Goal: Task Accomplishment & Management: Complete application form

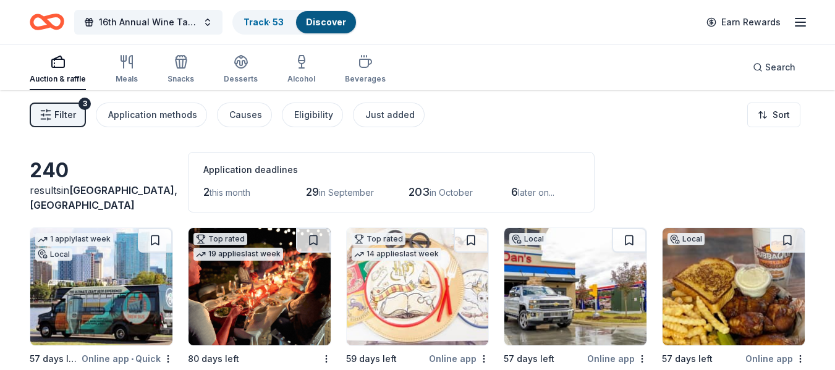
click at [61, 108] on span "Filter" at bounding box center [65, 115] width 22 height 15
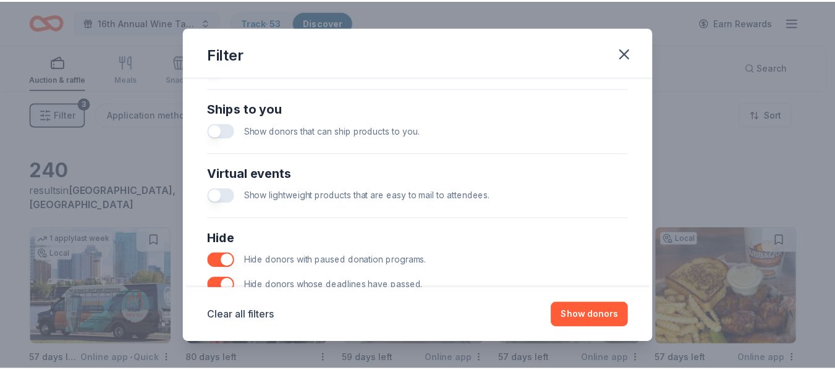
scroll to position [603, 0]
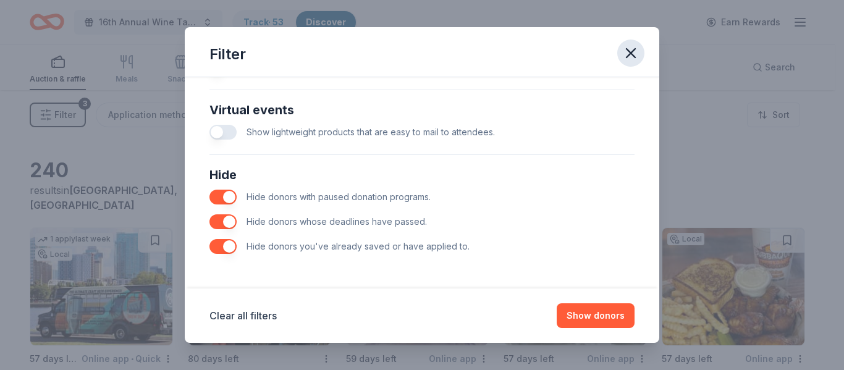
click at [623, 51] on icon "button" at bounding box center [630, 52] width 17 height 17
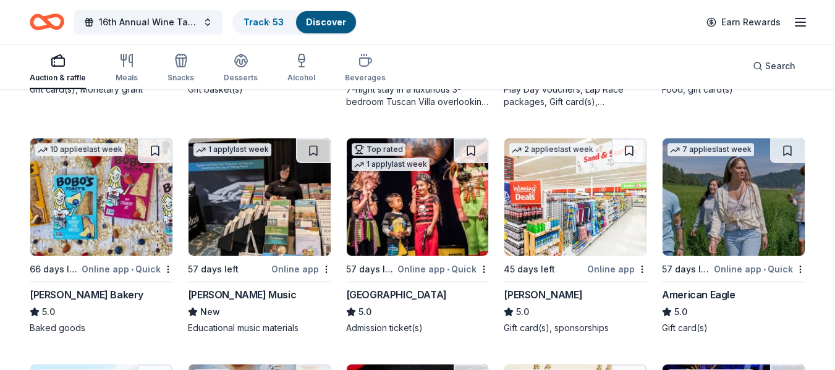
scroll to position [1520, 0]
click at [420, 185] on img at bounding box center [418, 197] width 142 height 117
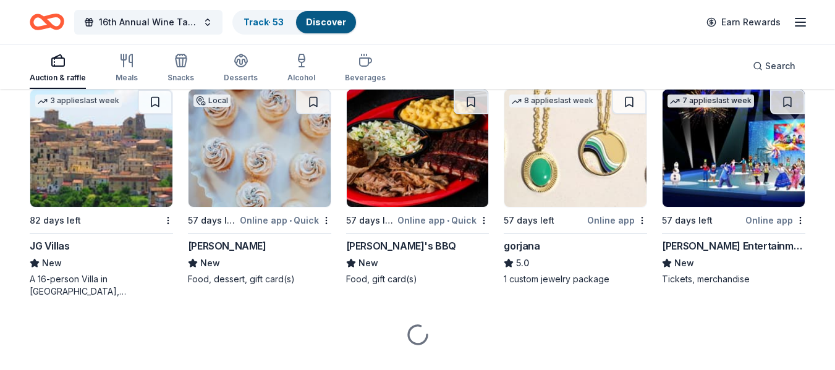
scroll to position [1797, 0]
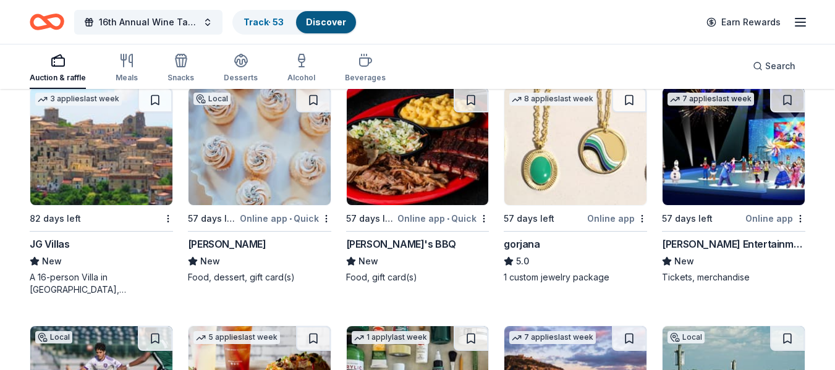
click at [716, 177] on img at bounding box center [733, 146] width 142 height 117
click at [449, 140] on img at bounding box center [418, 146] width 142 height 117
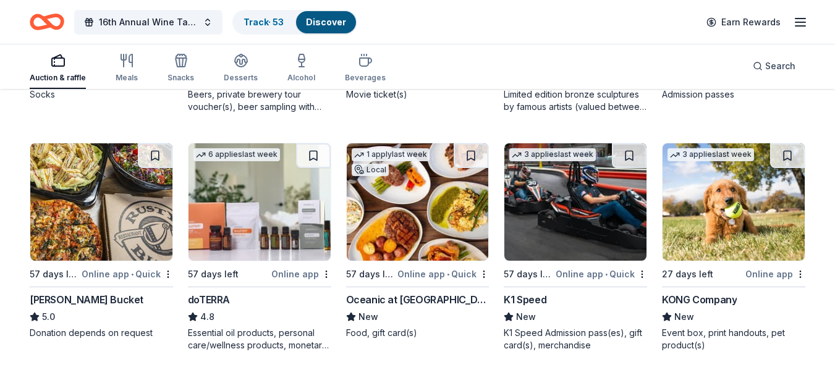
scroll to position [2684, 0]
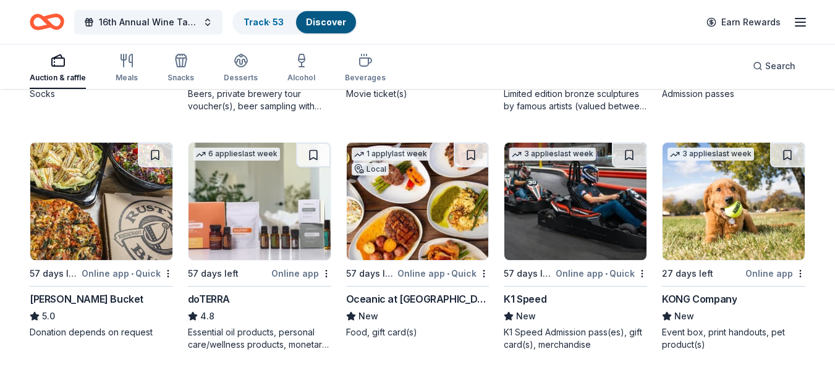
click at [93, 216] on img at bounding box center [101, 201] width 142 height 117
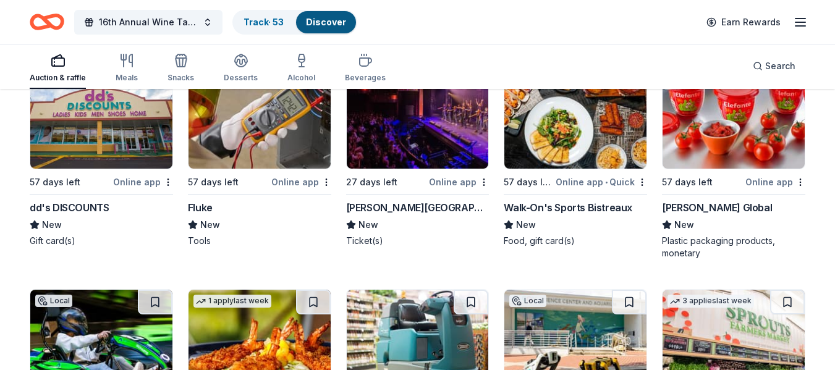
scroll to position [4899, 0]
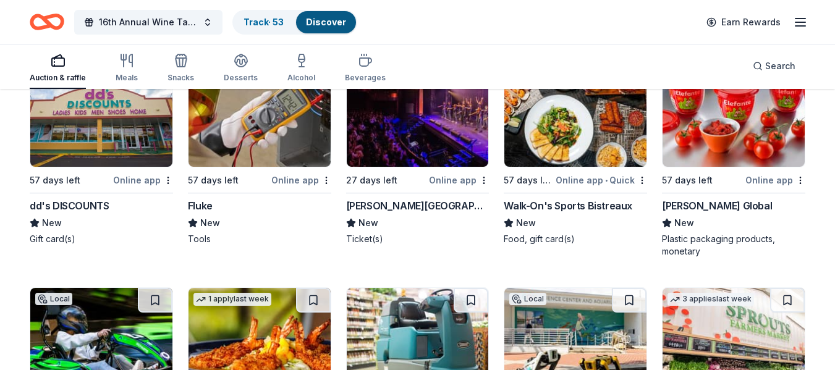
click at [117, 166] on img at bounding box center [101, 107] width 142 height 117
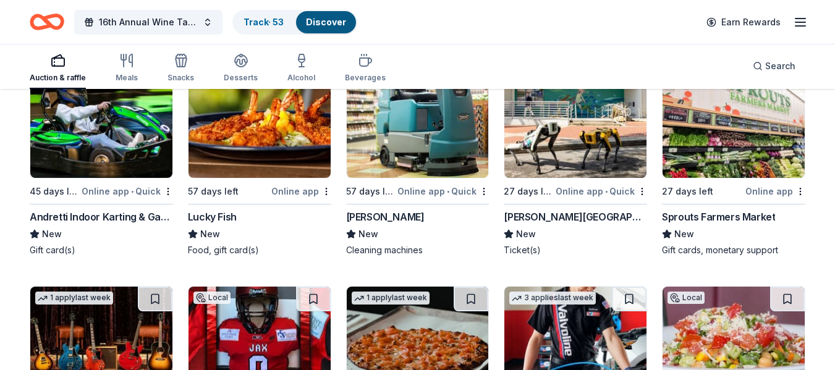
scroll to position [5118, 0]
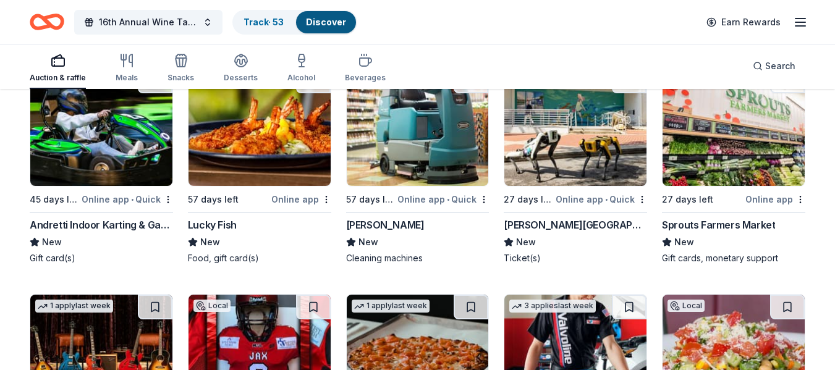
click at [90, 174] on img at bounding box center [101, 127] width 142 height 117
click at [543, 158] on img at bounding box center [575, 127] width 142 height 117
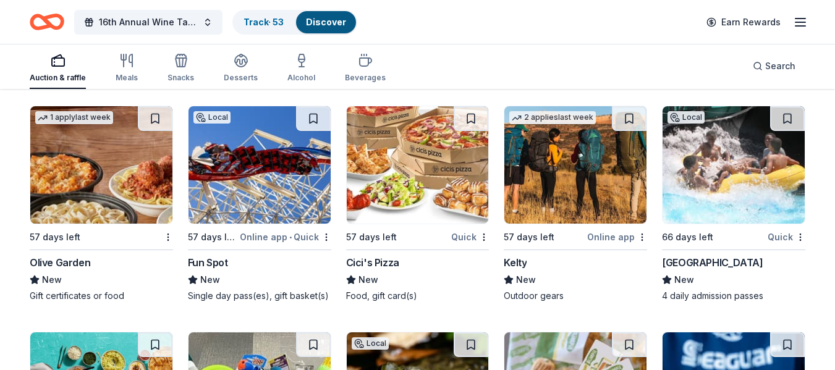
scroll to position [6701, 0]
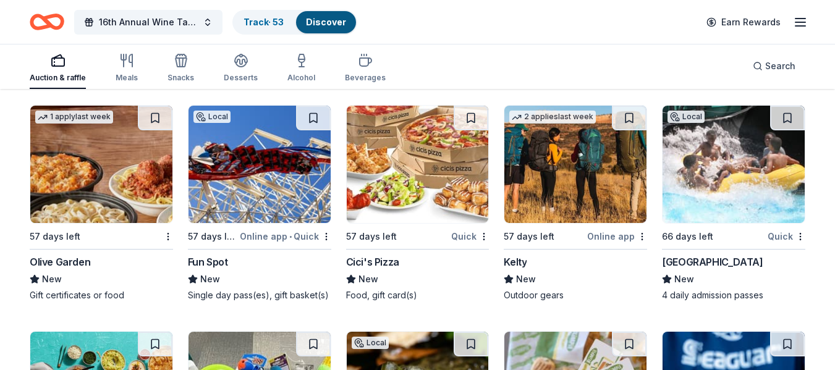
click at [693, 190] on img at bounding box center [733, 164] width 142 height 117
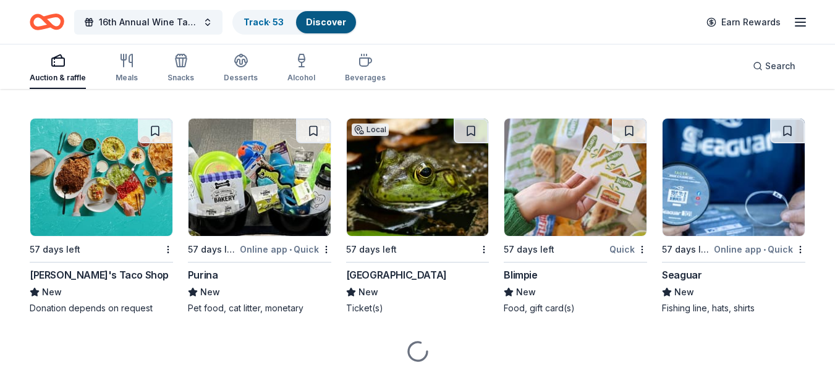
scroll to position [6915, 0]
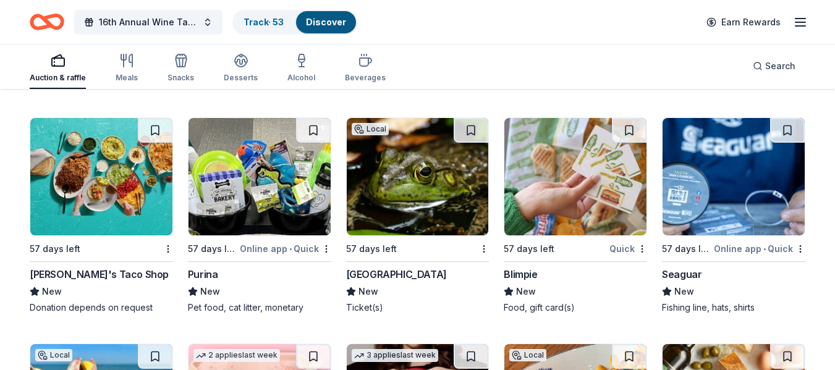
click at [419, 189] on img at bounding box center [418, 176] width 142 height 117
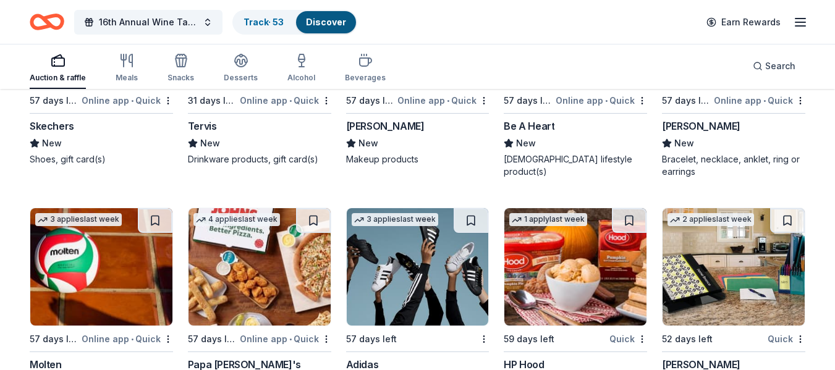
scroll to position [11115, 0]
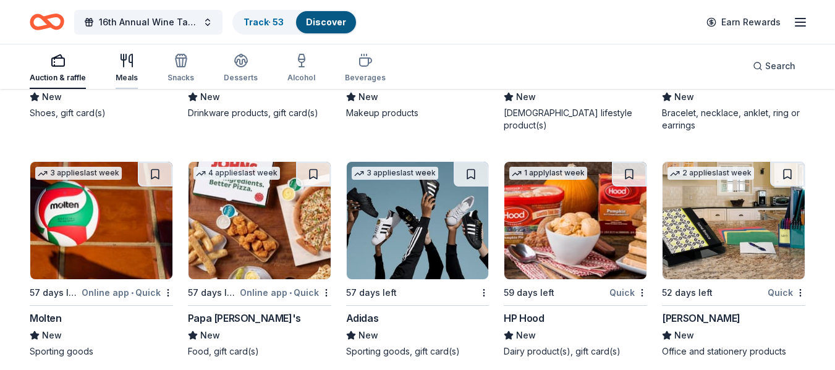
drag, startPoint x: 137, startPoint y: 52, endPoint x: 119, endPoint y: 69, distance: 25.4
click at [119, 69] on div "Auction & raffle Meals Snacks Desserts Alcohol Beverages" at bounding box center [208, 68] width 356 height 41
click at [119, 69] on div "Meals" at bounding box center [127, 68] width 22 height 30
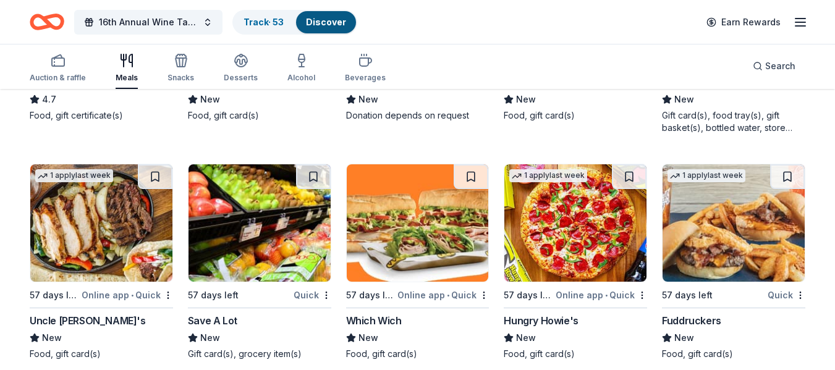
scroll to position [3092, 0]
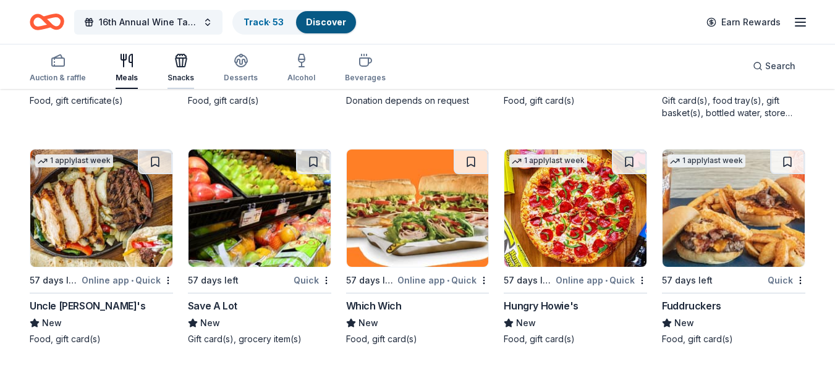
click at [179, 72] on div "Snacks" at bounding box center [180, 68] width 27 height 30
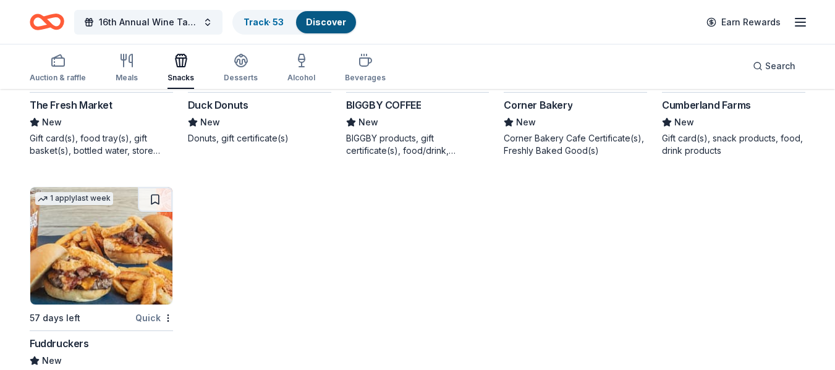
scroll to position [2163, 0]
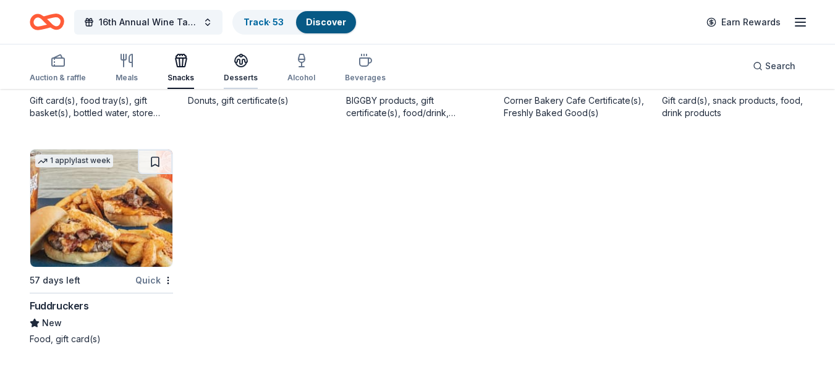
click at [224, 69] on div "Desserts" at bounding box center [241, 68] width 34 height 30
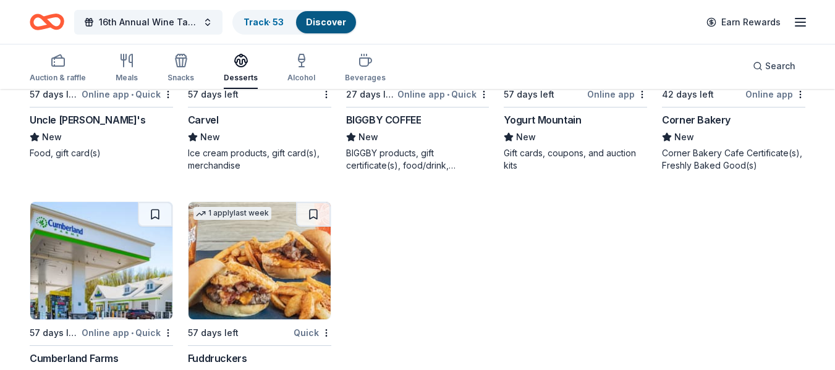
scroll to position [1736, 0]
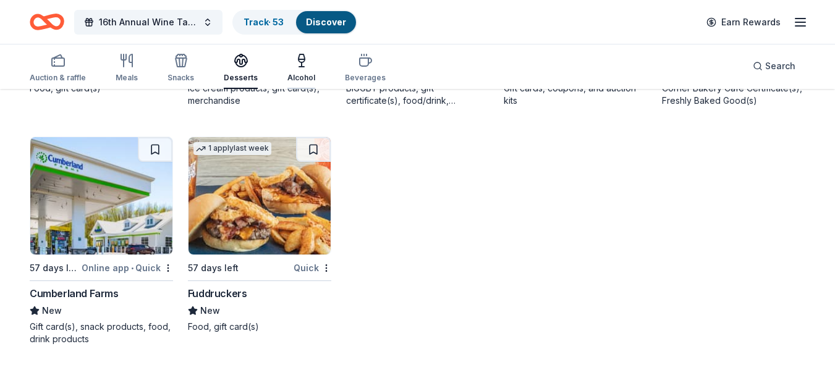
click at [294, 70] on div "Alcohol" at bounding box center [301, 68] width 28 height 30
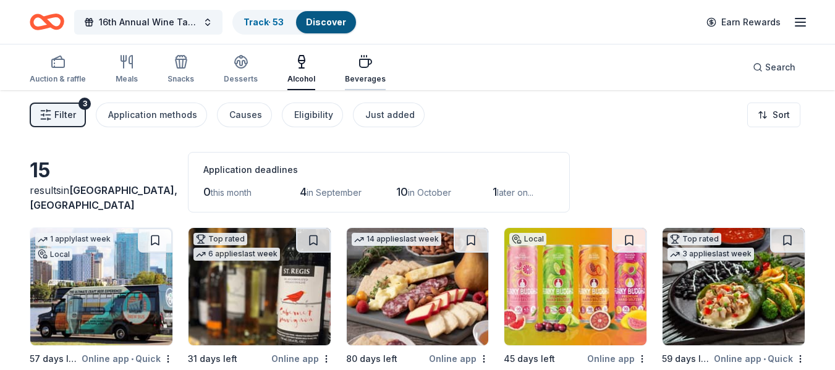
click at [345, 72] on div "Beverages" at bounding box center [365, 69] width 41 height 30
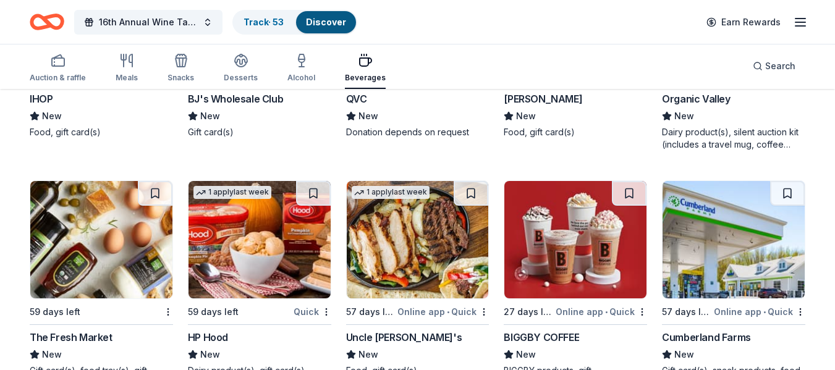
scroll to position [806, 0]
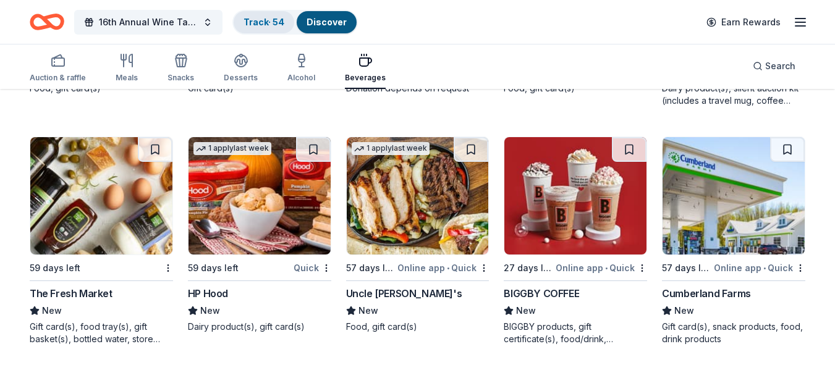
click at [277, 28] on div "Track · 54" at bounding box center [264, 22] width 61 height 22
click at [271, 32] on div "Track · 54" at bounding box center [264, 22] width 61 height 22
click at [281, 29] on button "Track · 54 Discover" at bounding box center [294, 22] width 125 height 25
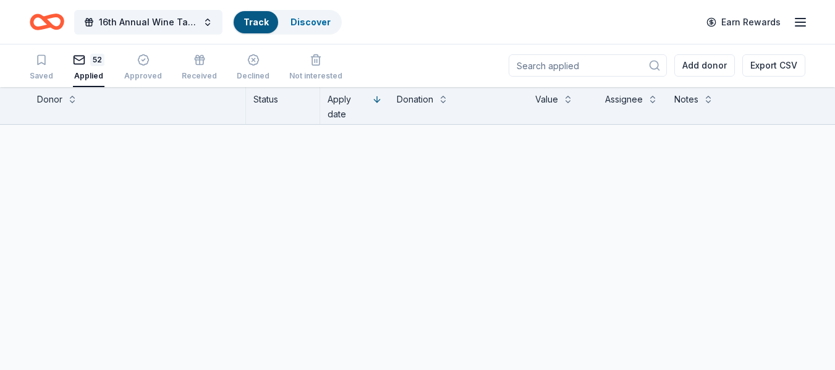
scroll to position [1, 0]
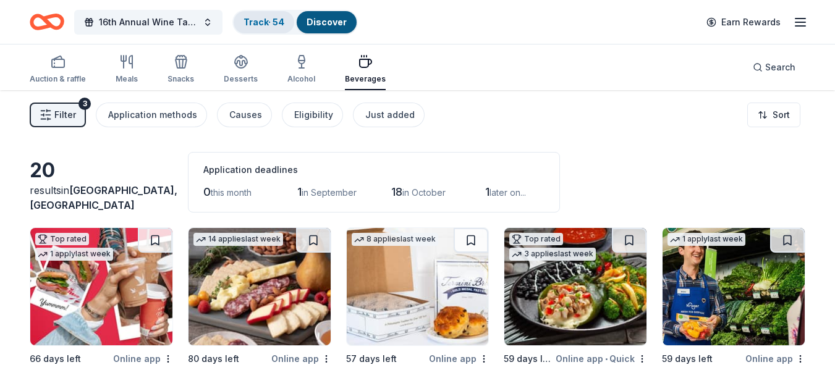
click at [255, 19] on link "Track · 54" at bounding box center [263, 22] width 41 height 11
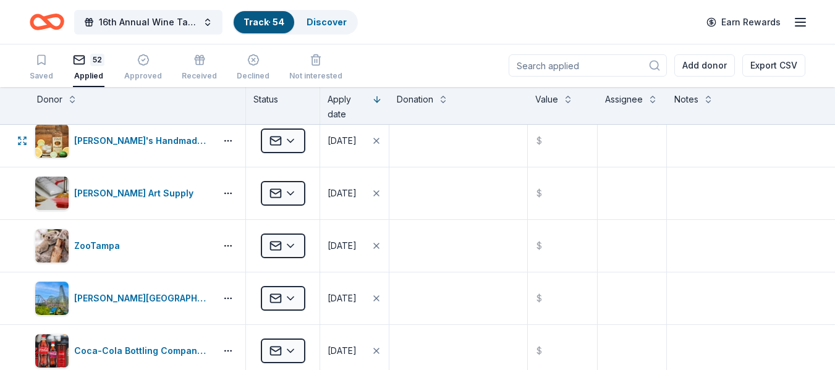
scroll to position [851, 0]
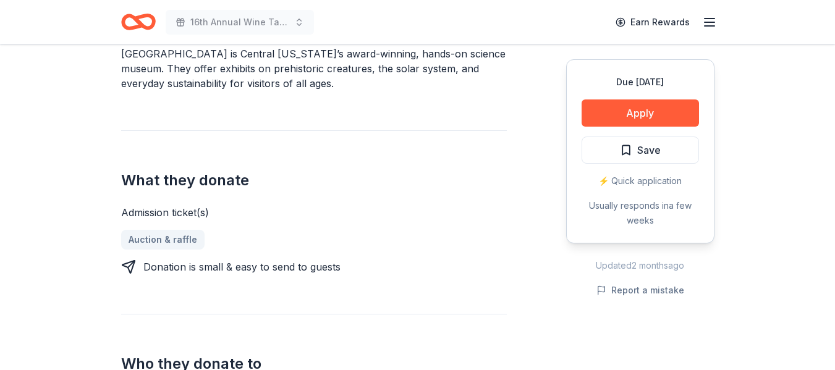
scroll to position [400, 0]
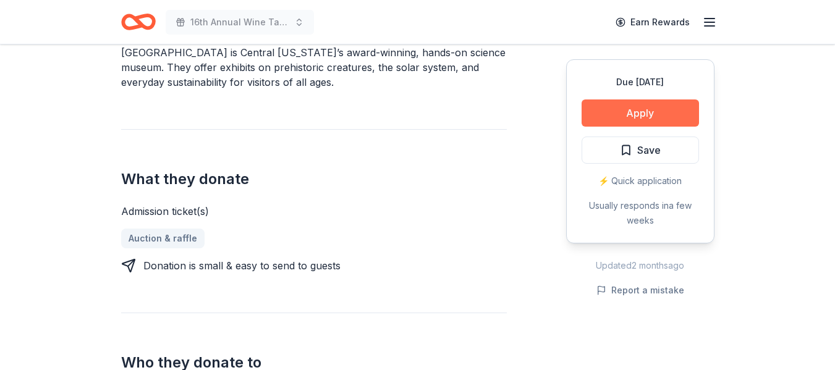
click at [600, 104] on button "Apply" at bounding box center [639, 112] width 117 height 27
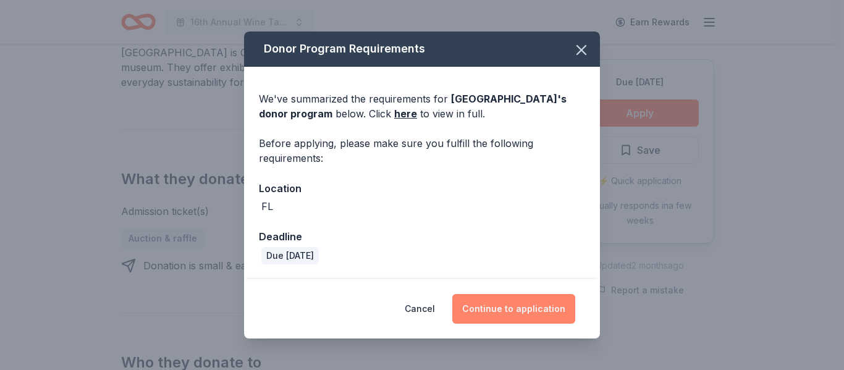
click at [485, 305] on button "Continue to application" at bounding box center [513, 309] width 123 height 30
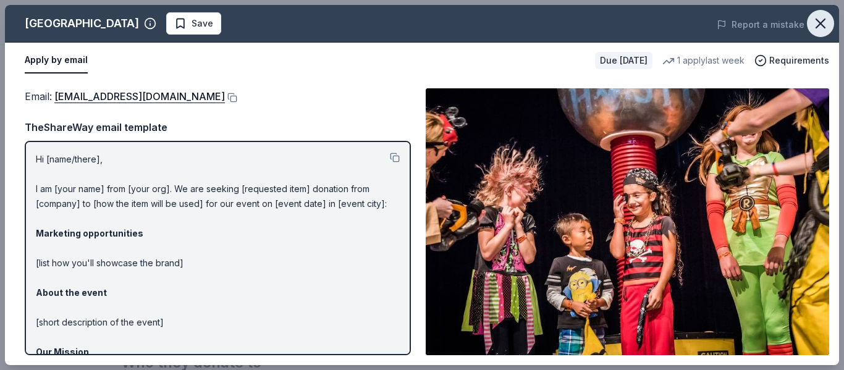
click at [822, 25] on icon "button" at bounding box center [820, 23] width 9 height 9
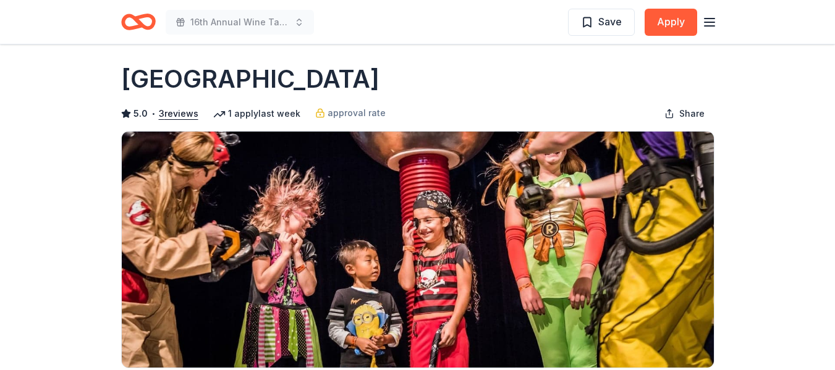
scroll to position [0, 0]
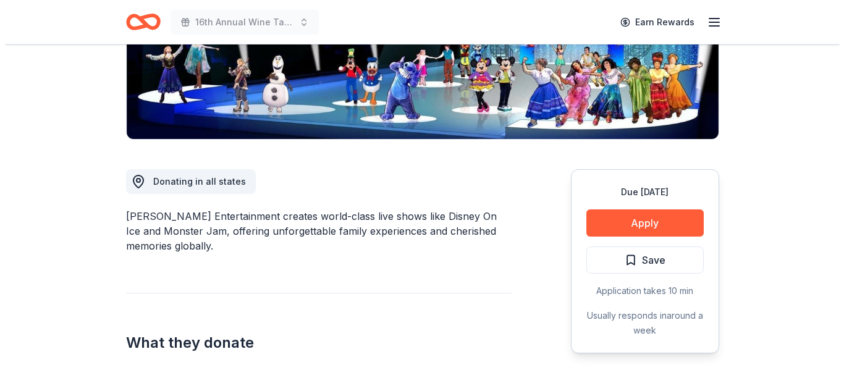
scroll to position [240, 0]
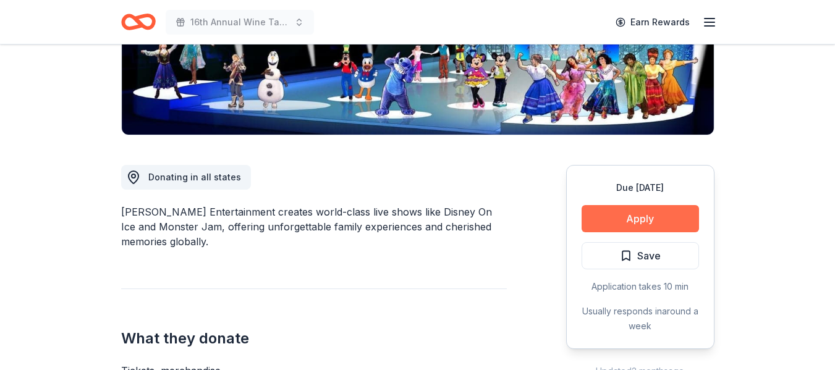
click at [615, 220] on button "Apply" at bounding box center [639, 218] width 117 height 27
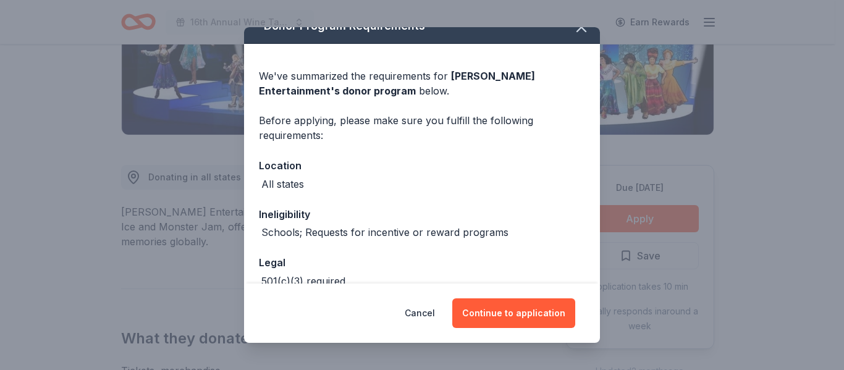
scroll to position [0, 0]
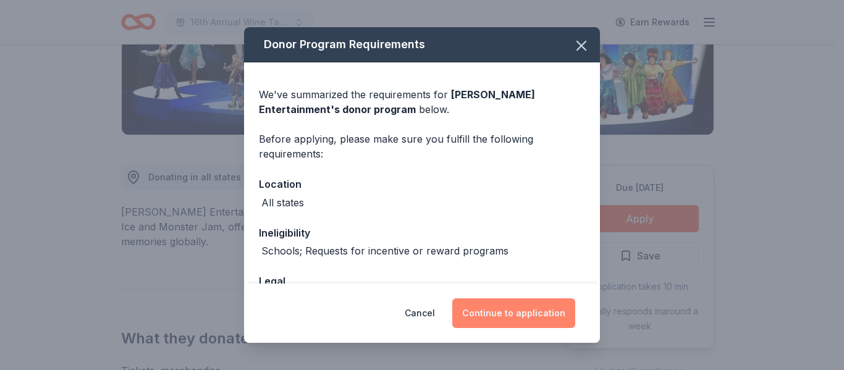
click at [510, 305] on button "Continue to application" at bounding box center [513, 313] width 123 height 30
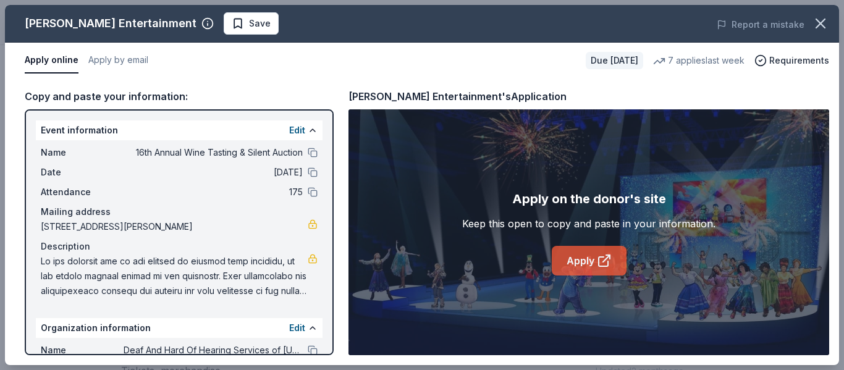
click at [583, 263] on link "Apply" at bounding box center [589, 261] width 75 height 30
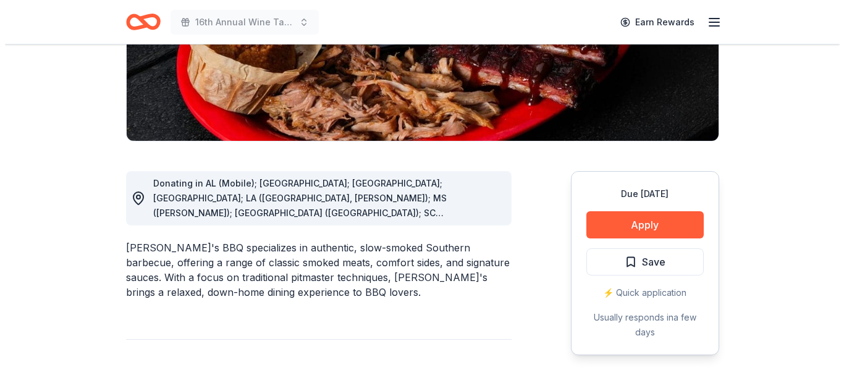
scroll to position [238, 0]
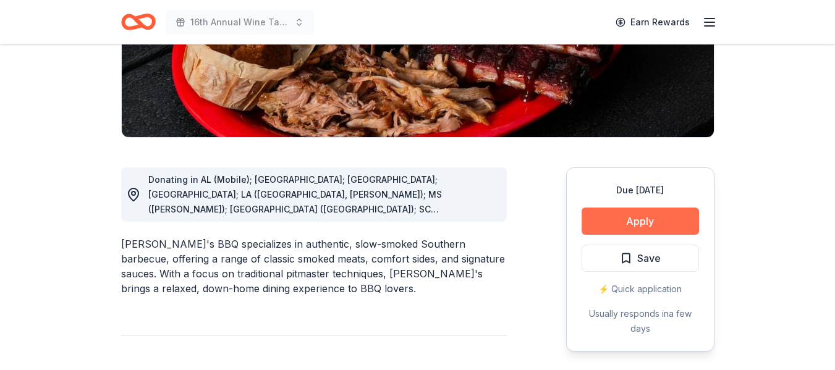
click at [602, 217] on button "Apply" at bounding box center [639, 221] width 117 height 27
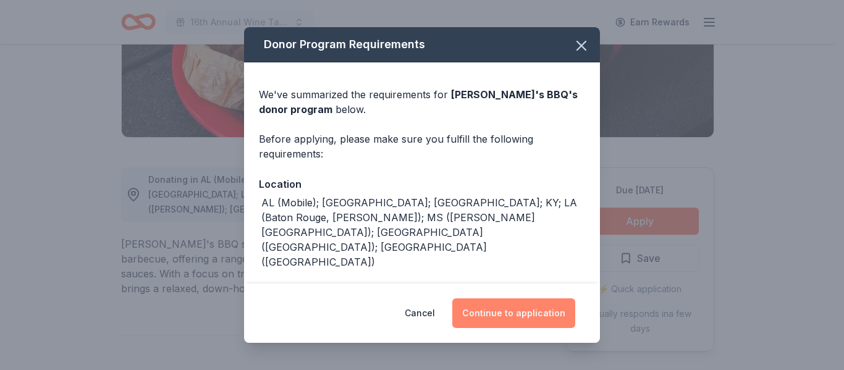
click at [504, 319] on button "Continue to application" at bounding box center [513, 313] width 123 height 30
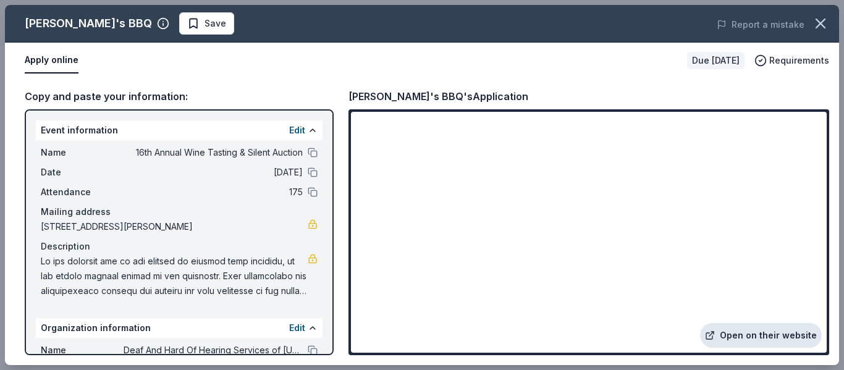
click at [715, 331] on icon at bounding box center [710, 336] width 10 height 10
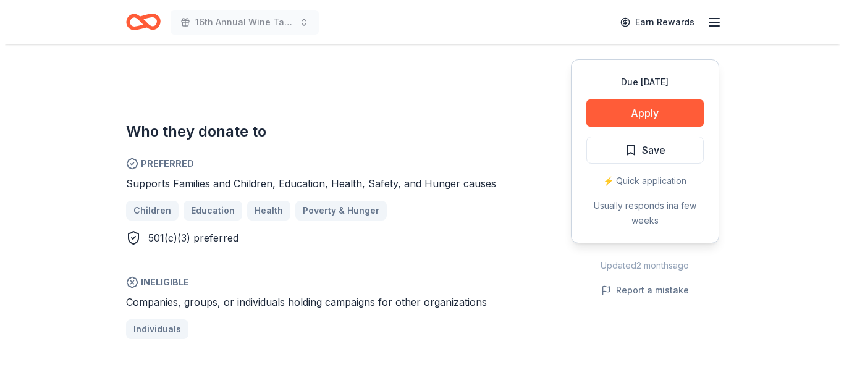
scroll to position [654, 0]
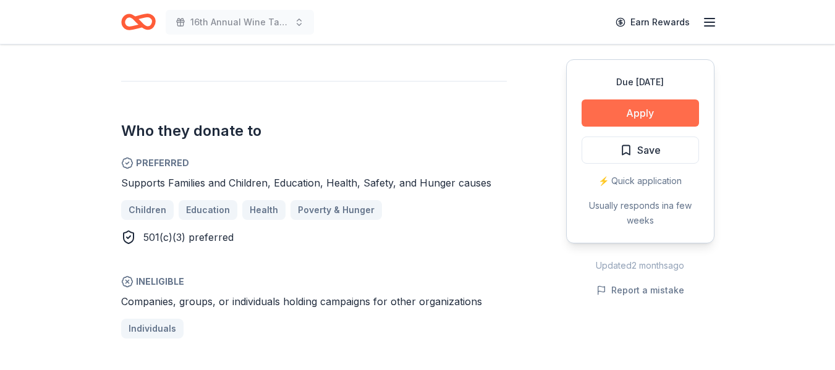
click at [664, 104] on button "Apply" at bounding box center [639, 112] width 117 height 27
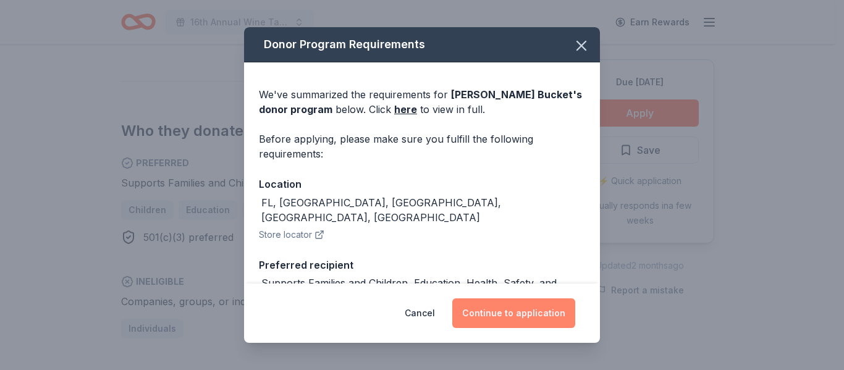
click at [483, 311] on button "Continue to application" at bounding box center [513, 313] width 123 height 30
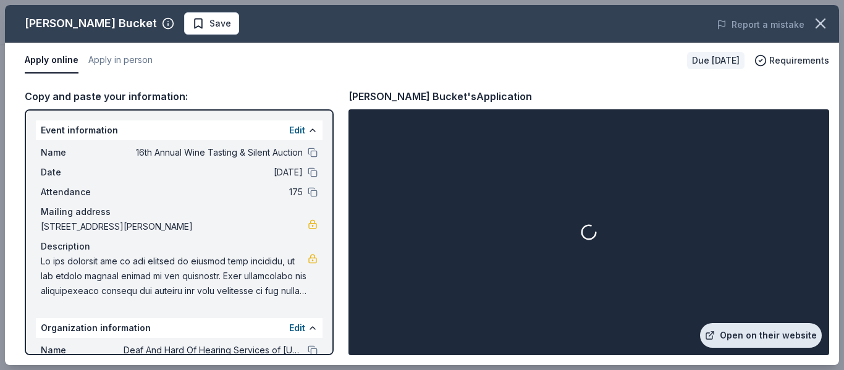
click at [738, 328] on link "Open on their website" at bounding box center [761, 335] width 122 height 25
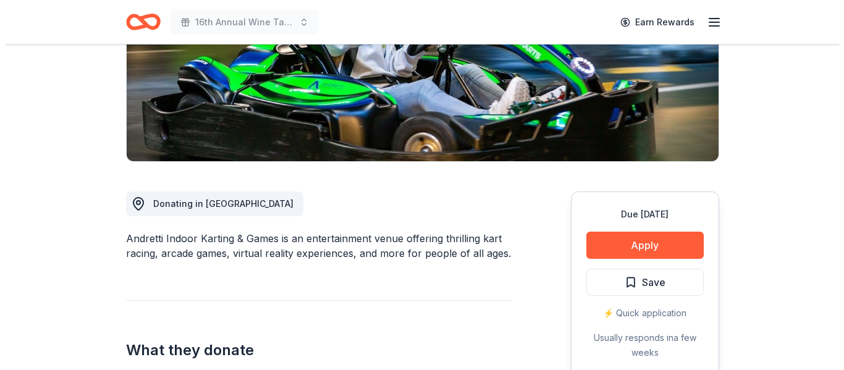
scroll to position [205, 0]
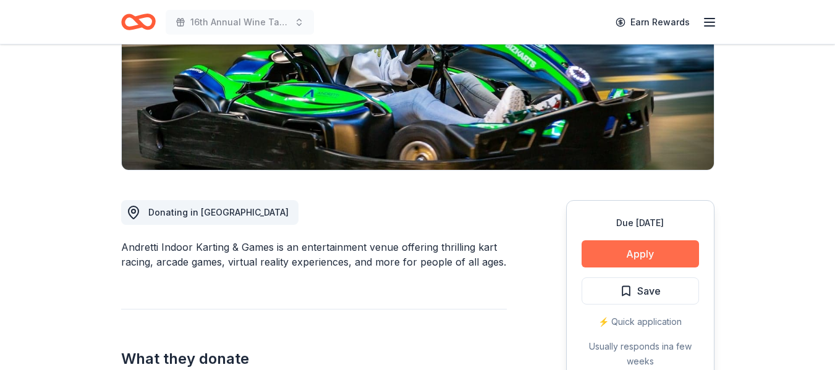
click at [648, 251] on button "Apply" at bounding box center [639, 253] width 117 height 27
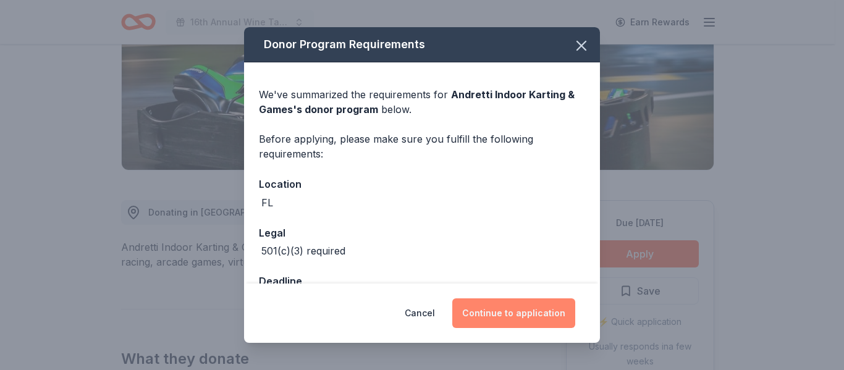
click at [513, 317] on button "Continue to application" at bounding box center [513, 313] width 123 height 30
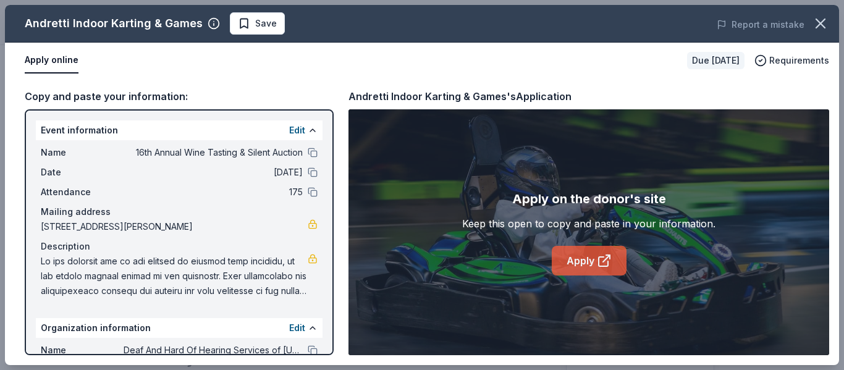
click at [597, 257] on icon at bounding box center [604, 260] width 15 height 15
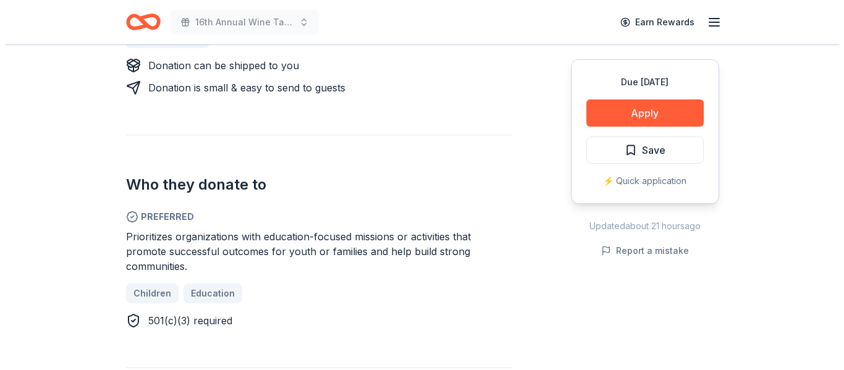
scroll to position [634, 0]
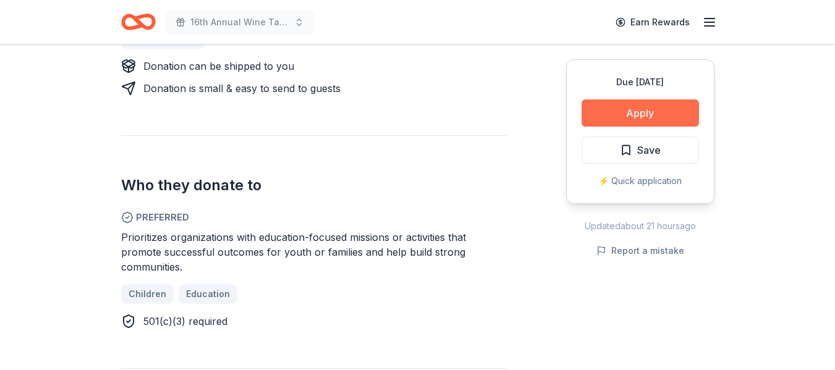
click at [639, 111] on button "Apply" at bounding box center [639, 112] width 117 height 27
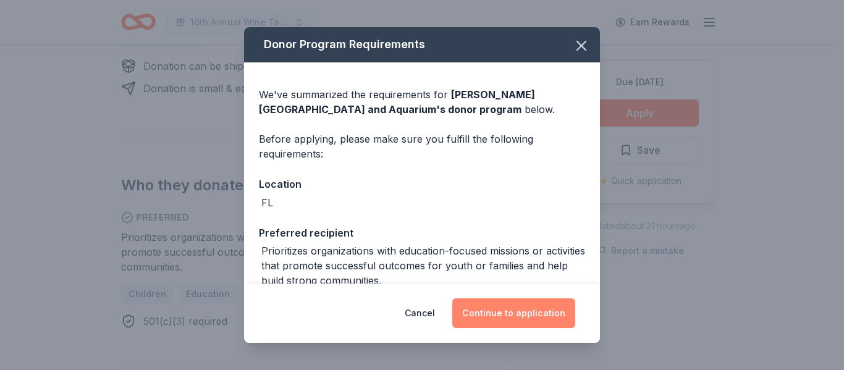
click at [516, 313] on button "Continue to application" at bounding box center [513, 313] width 123 height 30
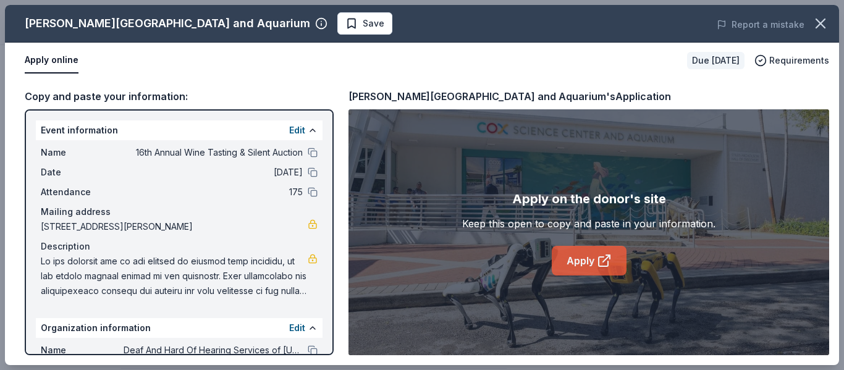
click at [581, 271] on link "Apply" at bounding box center [589, 261] width 75 height 30
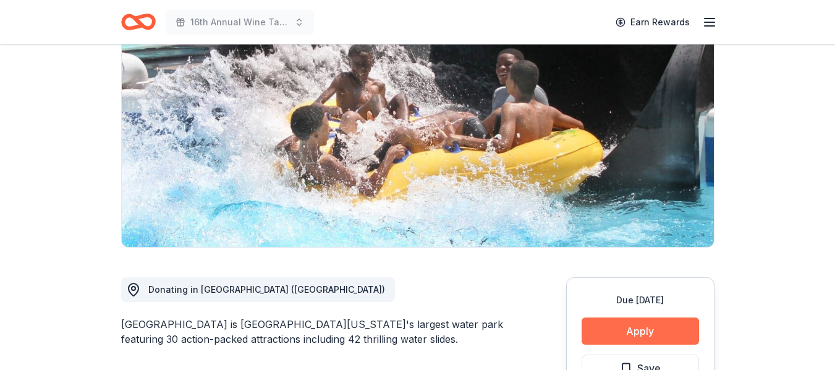
scroll to position [127, 0]
click at [651, 324] on button "Apply" at bounding box center [639, 331] width 117 height 27
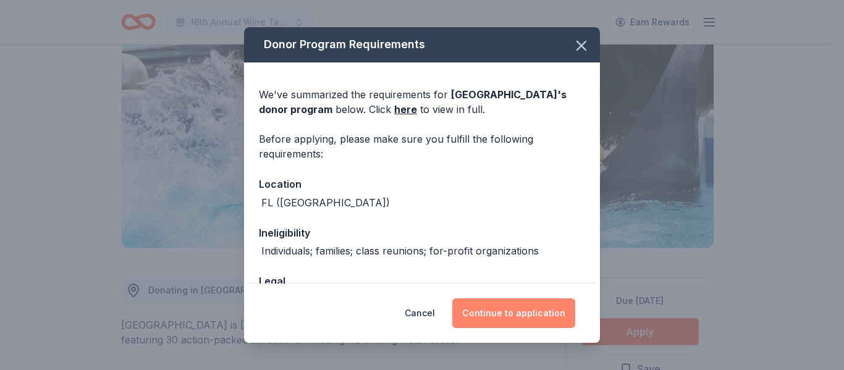
click at [544, 299] on button "Continue to application" at bounding box center [513, 313] width 123 height 30
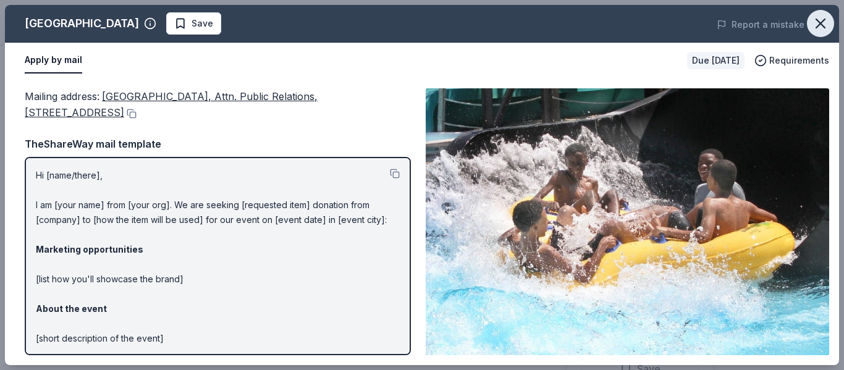
click at [824, 15] on icon "button" at bounding box center [820, 23] width 17 height 17
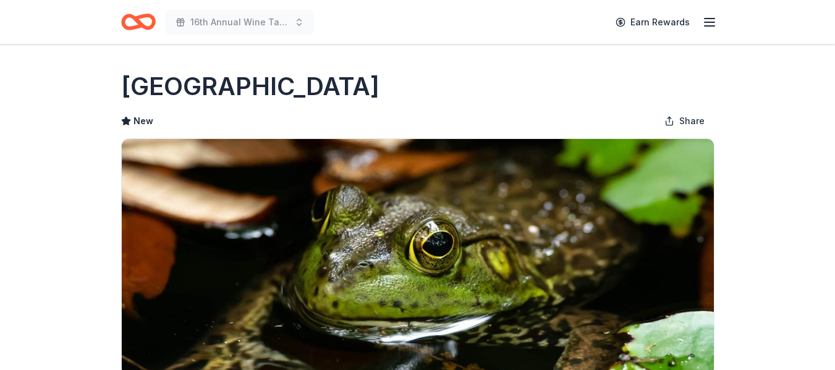
scroll to position [196, 0]
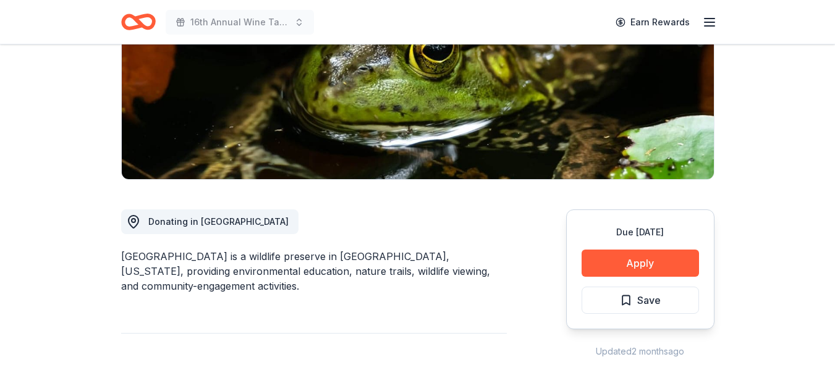
click at [623, 263] on button "Apply" at bounding box center [639, 263] width 117 height 27
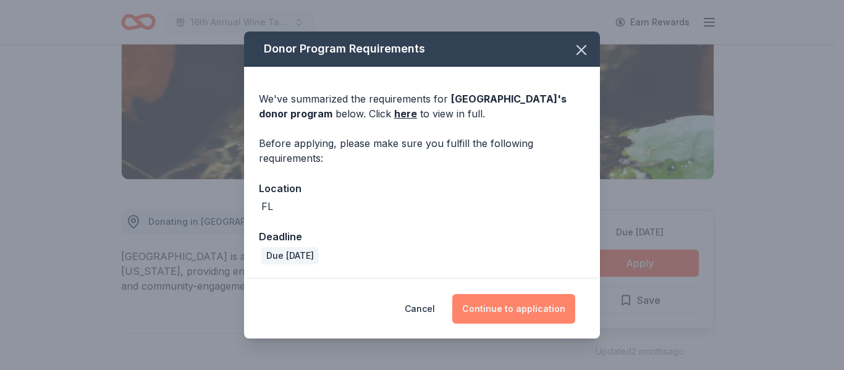
click at [523, 302] on button "Continue to application" at bounding box center [513, 309] width 123 height 30
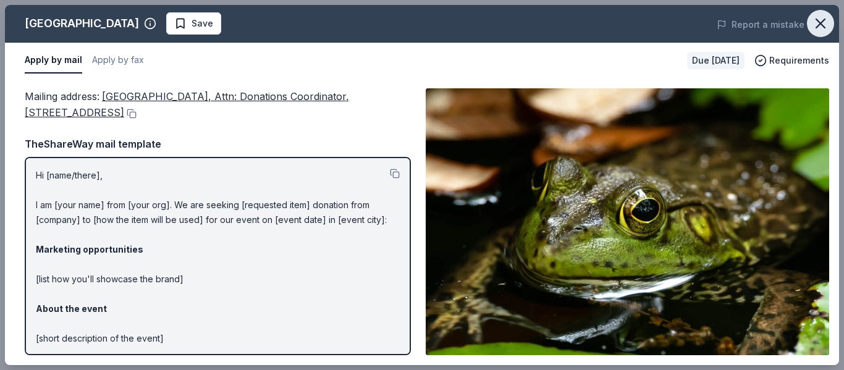
click at [817, 16] on icon "button" at bounding box center [820, 23] width 17 height 17
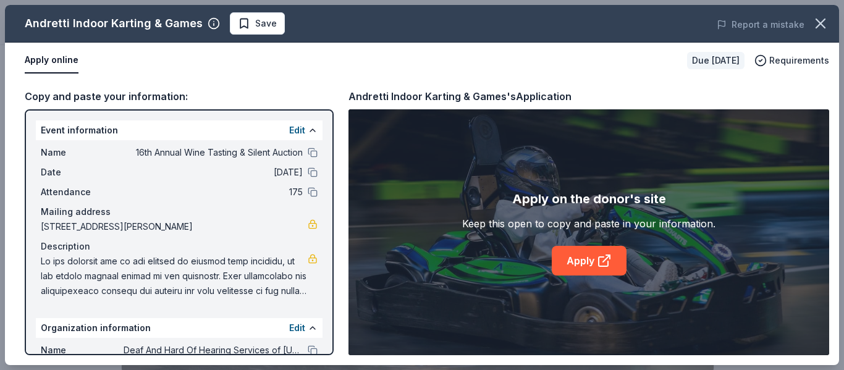
scroll to position [205, 0]
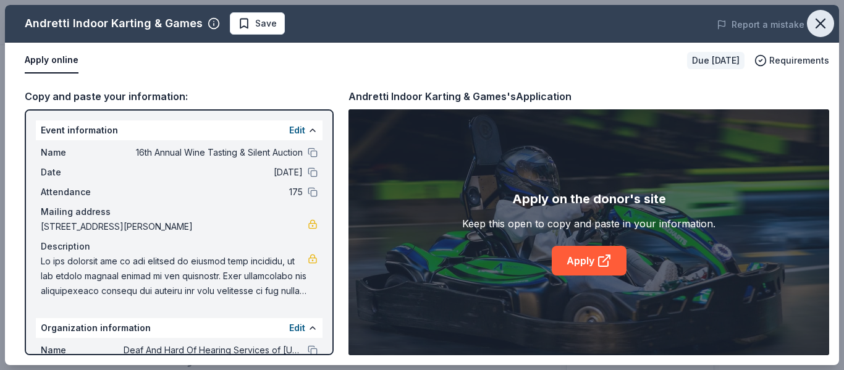
click at [816, 25] on icon "button" at bounding box center [820, 23] width 17 height 17
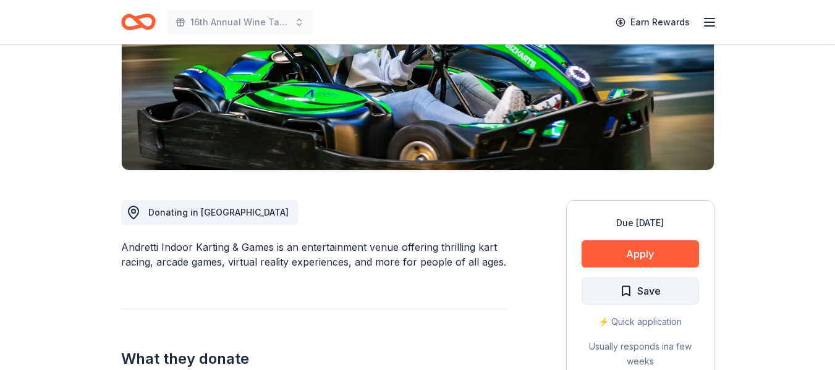
click at [626, 302] on button "Save" at bounding box center [639, 290] width 117 height 27
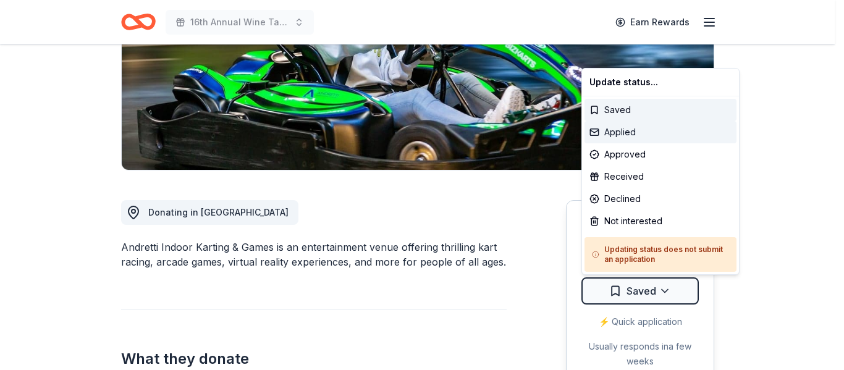
click at [619, 137] on div "Applied" at bounding box center [660, 132] width 152 height 22
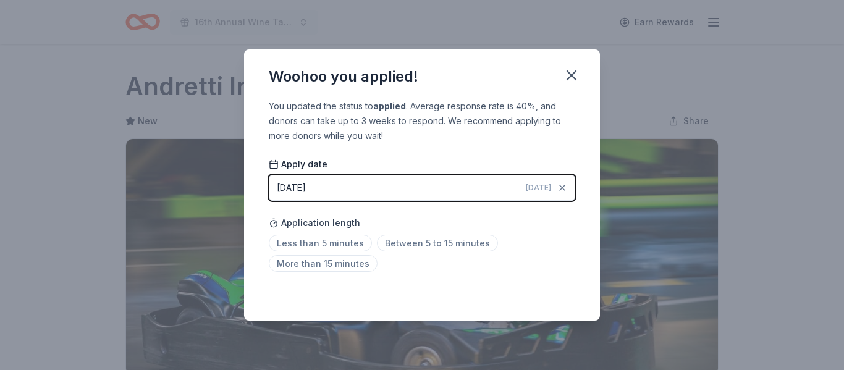
click at [573, 70] on html "16th Annual Wine Tasting & Silent Auction Earn Rewards Due [DATE] Share Andrett…" at bounding box center [422, 185] width 844 height 370
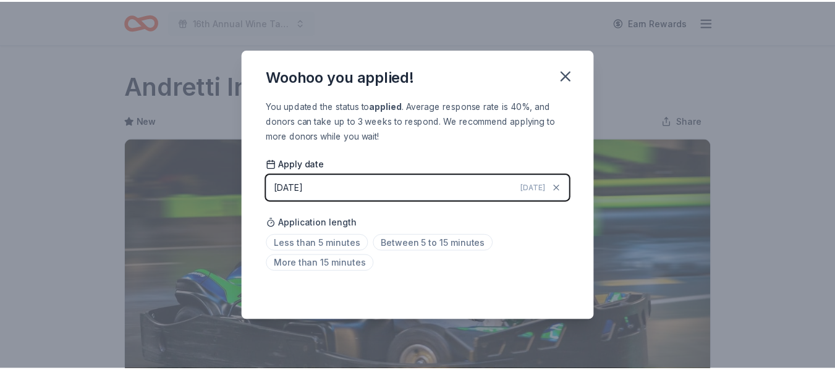
scroll to position [311, 0]
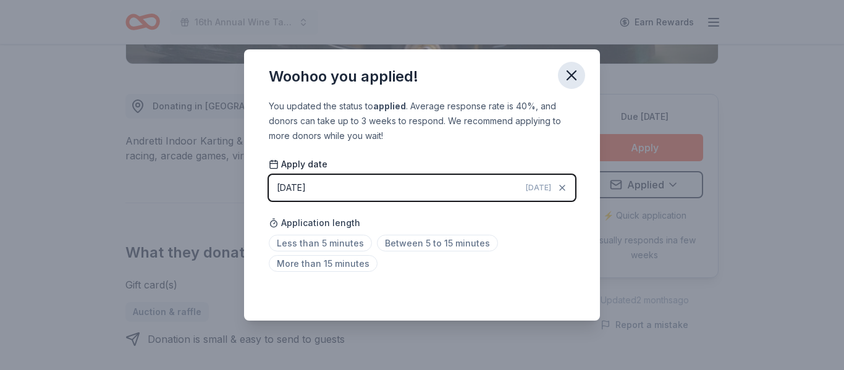
click at [573, 69] on icon "button" at bounding box center [571, 75] width 17 height 17
